Goal: Navigation & Orientation: Find specific page/section

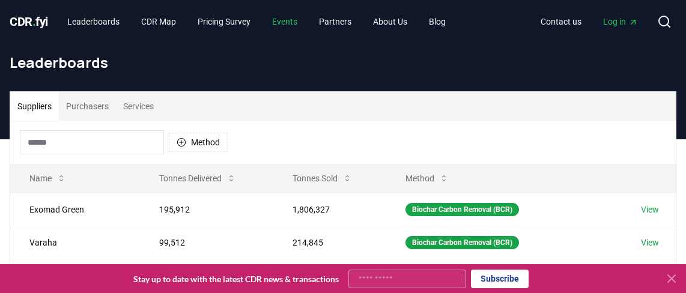
click at [298, 19] on link "Events" at bounding box center [284, 22] width 44 height 22
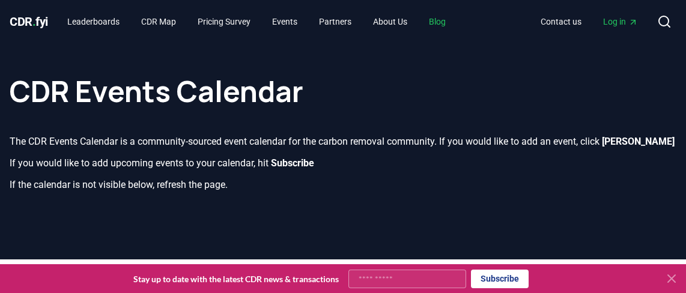
click at [443, 28] on link "Blog" at bounding box center [437, 22] width 36 height 22
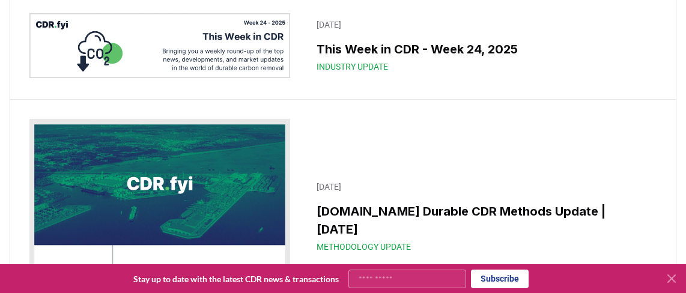
scroll to position [2582, 0]
